Goal: Find contact information: Find contact information

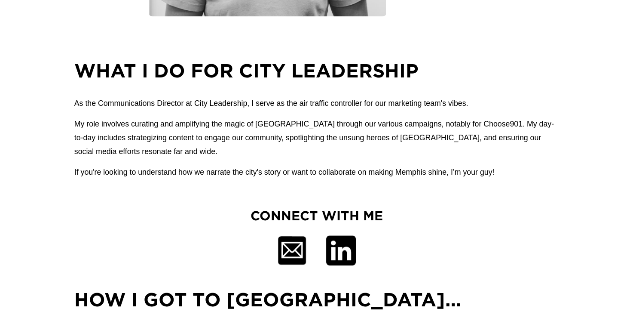
scroll to position [501, 0]
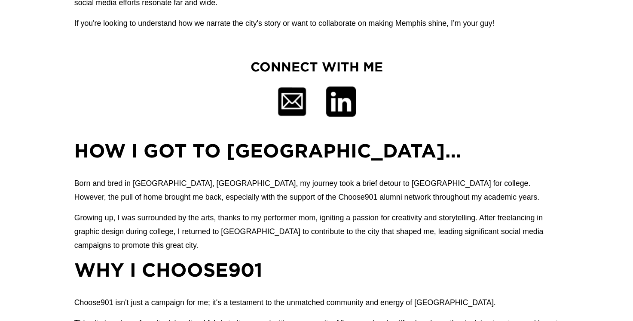
click at [288, 101] on div at bounding box center [292, 101] width 30 height 30
click at [290, 103] on div at bounding box center [292, 101] width 30 height 30
click at [336, 106] on div at bounding box center [341, 101] width 30 height 30
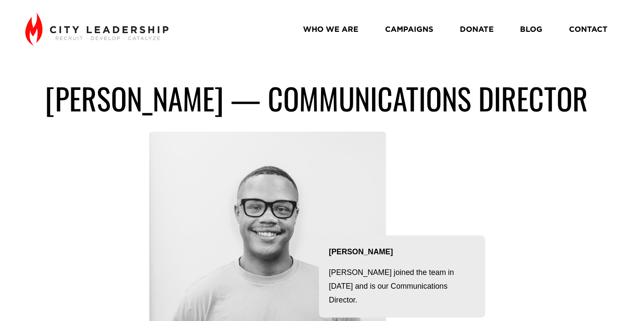
click at [588, 32] on link "CONTACT" at bounding box center [588, 29] width 39 height 15
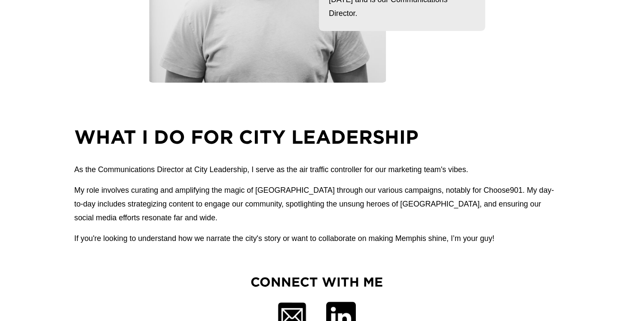
scroll to position [430, 0]
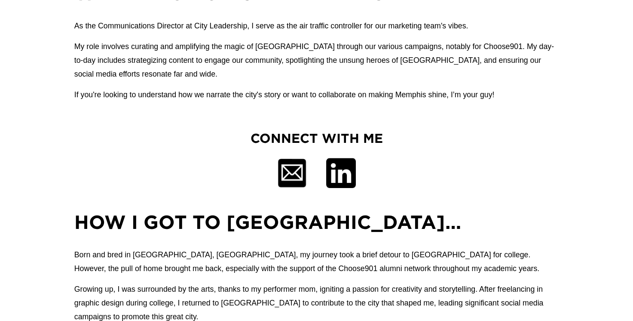
click at [287, 170] on div at bounding box center [292, 173] width 30 height 30
click at [289, 176] on div at bounding box center [292, 173] width 30 height 30
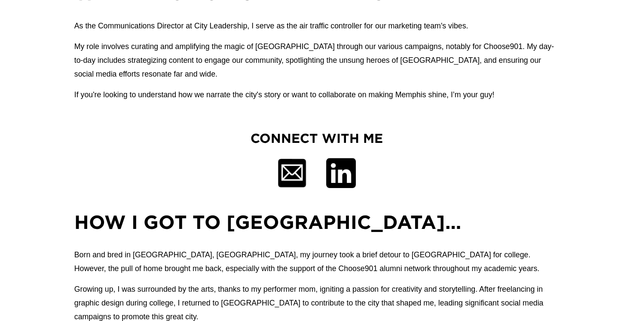
click at [289, 176] on div at bounding box center [292, 173] width 30 height 30
click at [289, 177] on div at bounding box center [292, 173] width 30 height 30
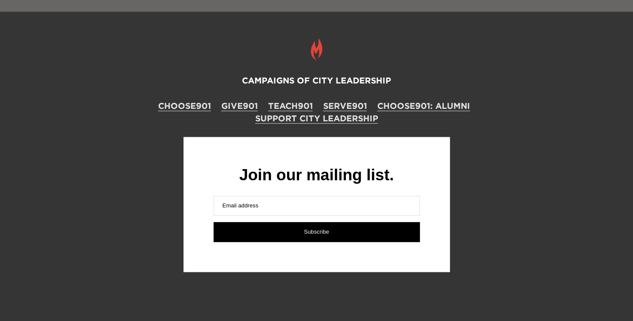
scroll to position [1145, 0]
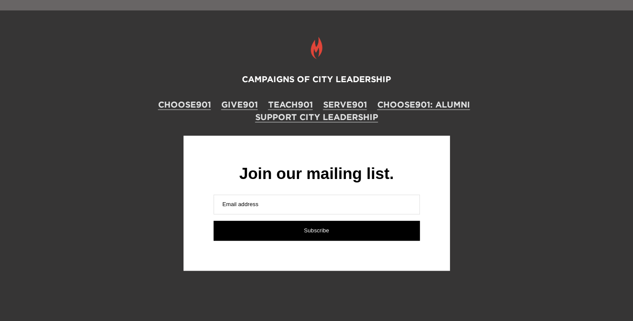
click at [263, 207] on label "Email addre I ss" at bounding box center [317, 204] width 206 height 20
click at [263, 207] on input "Email addre I ss" at bounding box center [317, 204] width 206 height 20
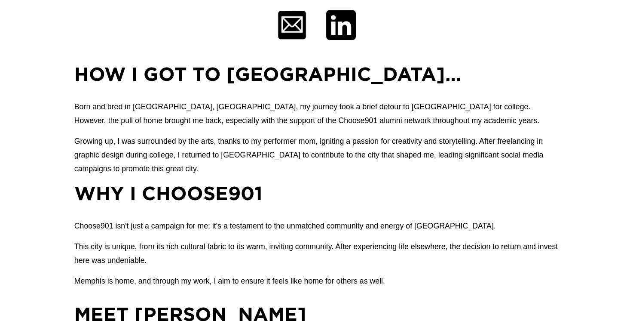
scroll to position [504, 0]
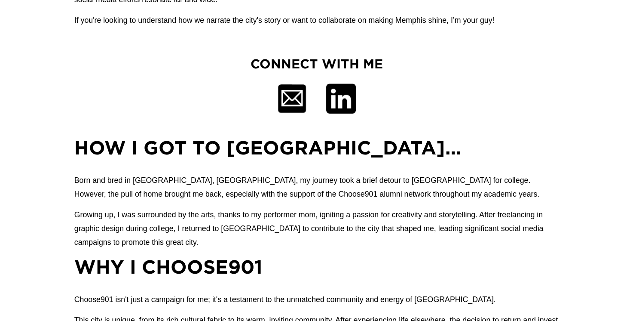
click at [336, 100] on div at bounding box center [341, 98] width 30 height 30
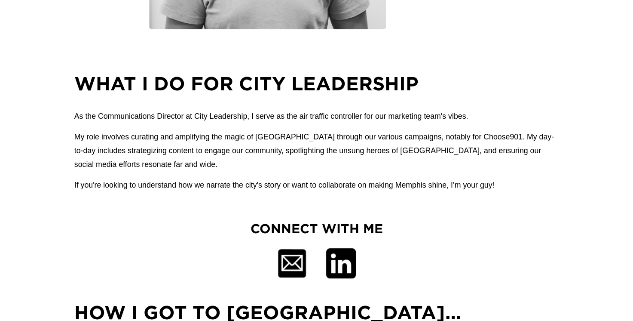
scroll to position [358, 0]
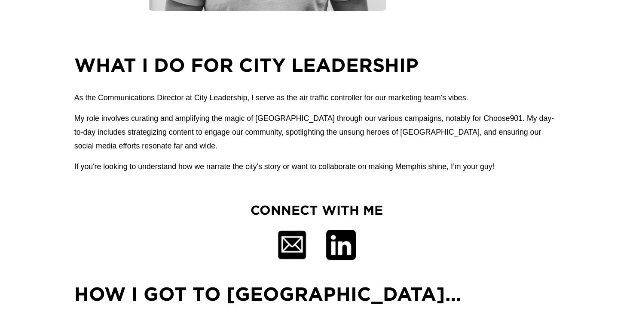
click at [291, 241] on div at bounding box center [292, 244] width 30 height 30
click at [295, 239] on div at bounding box center [292, 244] width 30 height 30
click at [294, 242] on div at bounding box center [292, 244] width 30 height 30
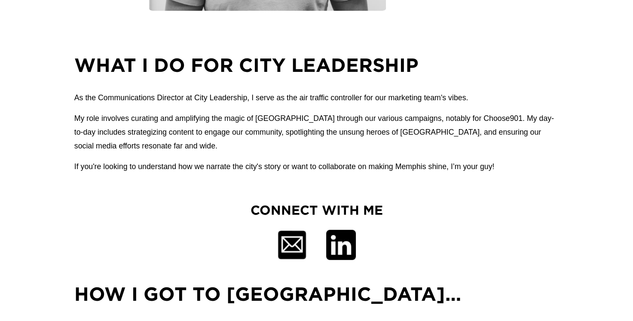
click at [294, 242] on div at bounding box center [292, 244] width 30 height 30
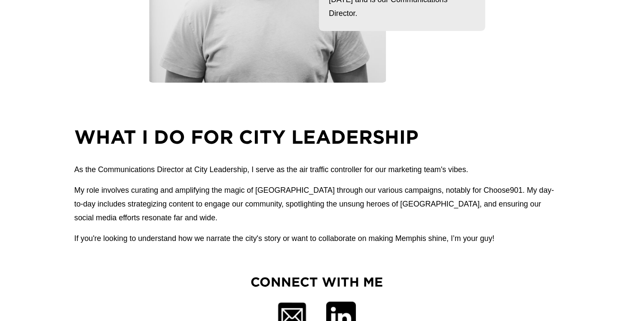
scroll to position [501, 0]
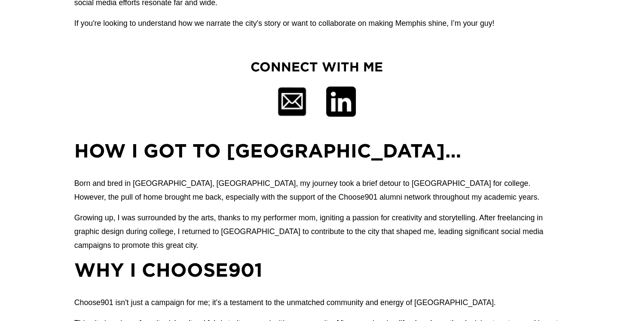
click at [288, 92] on div at bounding box center [292, 101] width 30 height 30
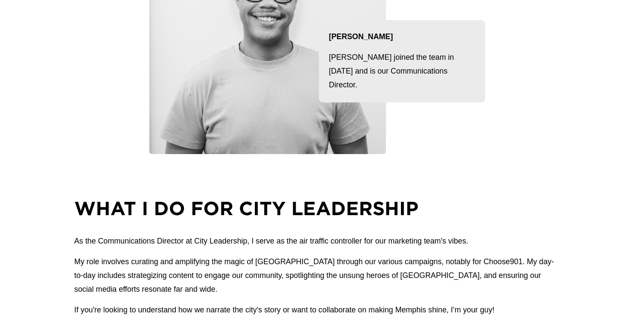
scroll to position [0, 0]
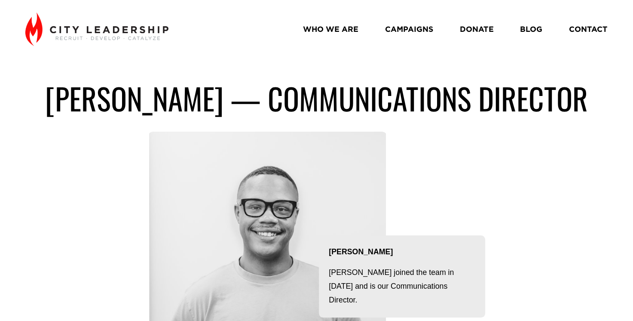
click at [577, 28] on link "CONTACT" at bounding box center [588, 29] width 39 height 15
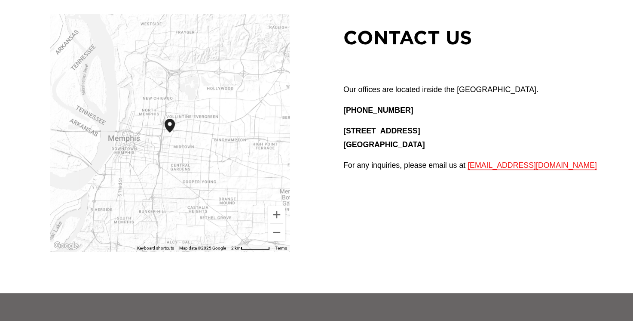
scroll to position [71, 0]
